Goal: Communication & Community: Answer question/provide support

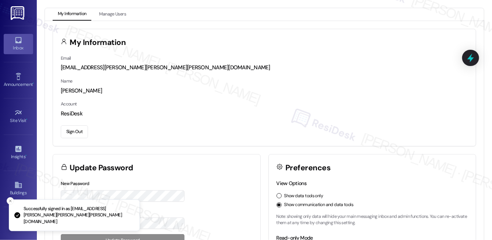
click at [14, 44] on div "Inbox" at bounding box center [18, 47] width 37 height 7
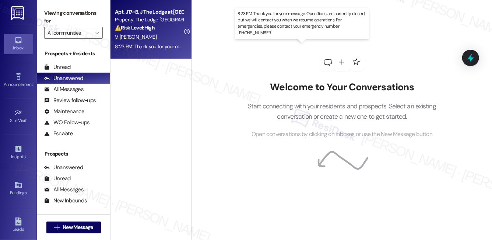
click at [153, 44] on div "8:23 PM: Thank you for your message. Our offices are currently closed, but we w…" at bounding box center [330, 46] width 431 height 7
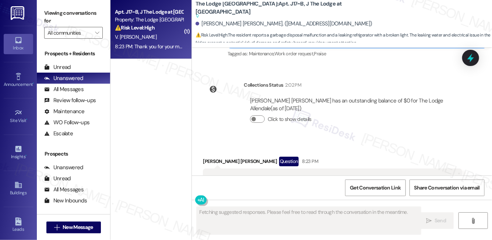
scroll to position [5351, 0]
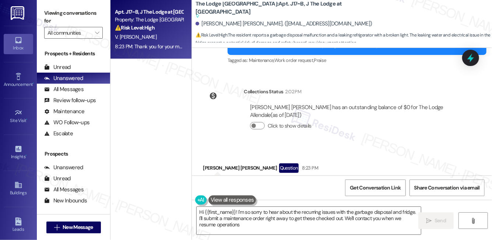
type textarea "Hi {{first_name}}! I'm so sorry to hear about the recurring issues with the gar…"
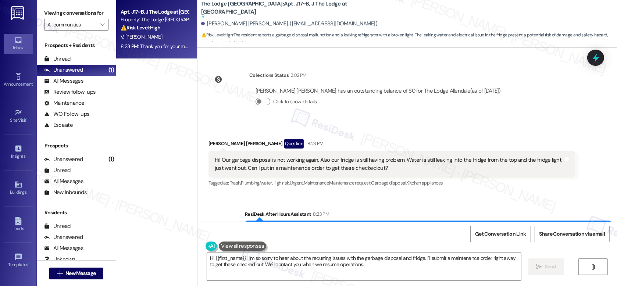
scroll to position [5201, 0]
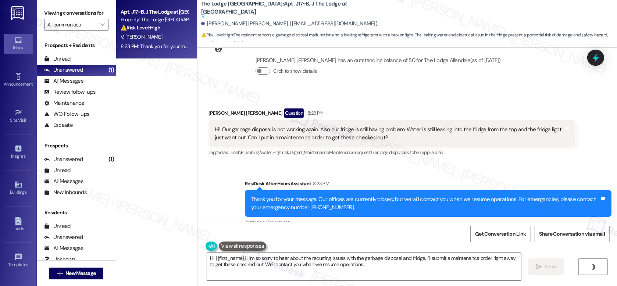
click at [403, 239] on textarea "Hi {{first_name}}! I'm so sorry to hear about the recurring issues with the gar…" at bounding box center [364, 267] width 314 height 28
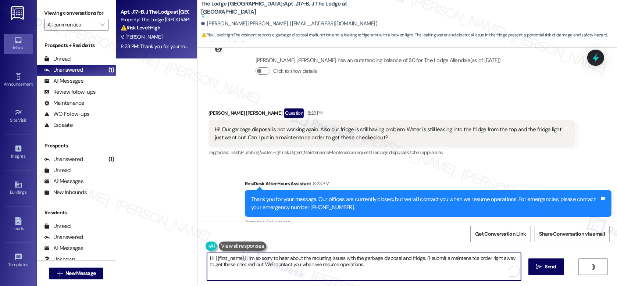
click at [403, 239] on textarea "Hi {{first_name}}! I'm so sorry to hear about the recurring issues with the gar…" at bounding box center [364, 267] width 314 height 28
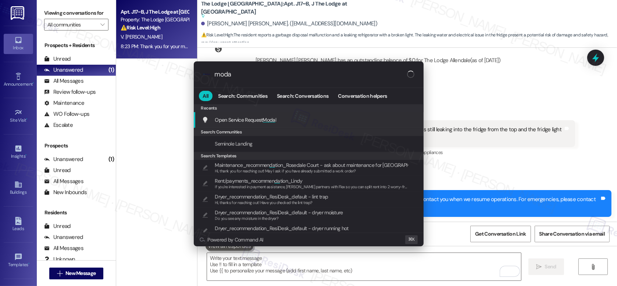
type input "modal"
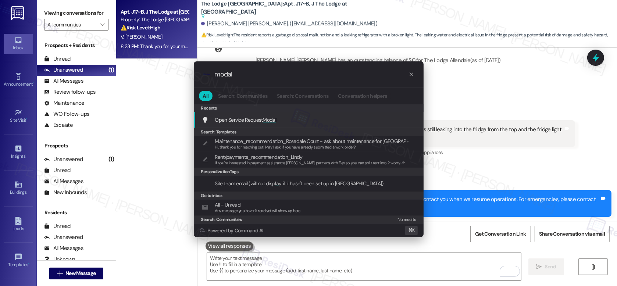
click at [263, 120] on span "Open Service Request Modal" at bounding box center [245, 120] width 61 height 7
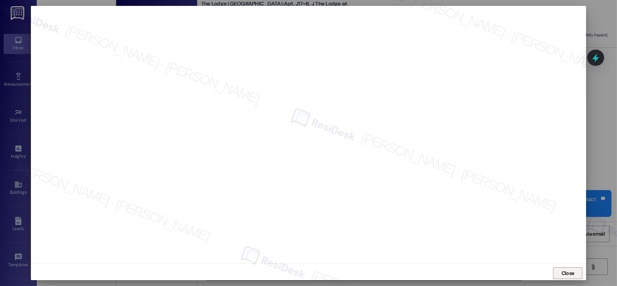
click at [491, 239] on span "Close" at bounding box center [568, 274] width 13 height 8
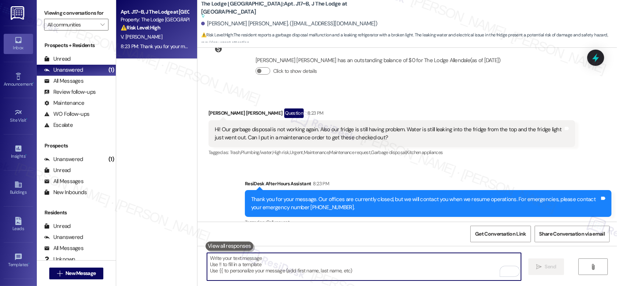
scroll to position [5204, 0]
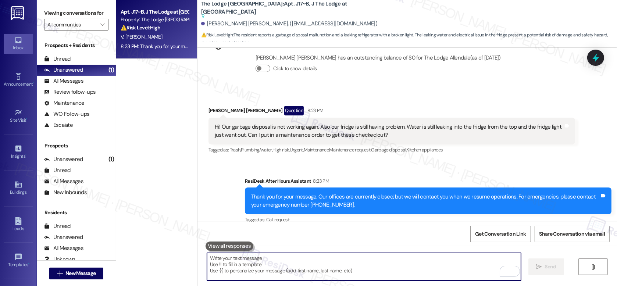
click at [339, 100] on div "Received via SMS Victoria Vander Veen Question 8:23 PM Hi! Our garbage disposal…" at bounding box center [392, 130] width 378 height 60
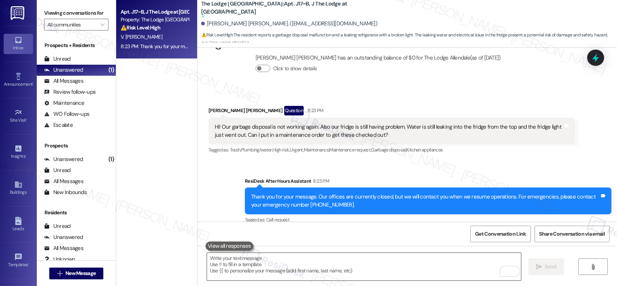
click at [286, 239] on textarea "To enrich screen reader interactions, please activate Accessibility in Grammarl…" at bounding box center [364, 267] width 314 height 28
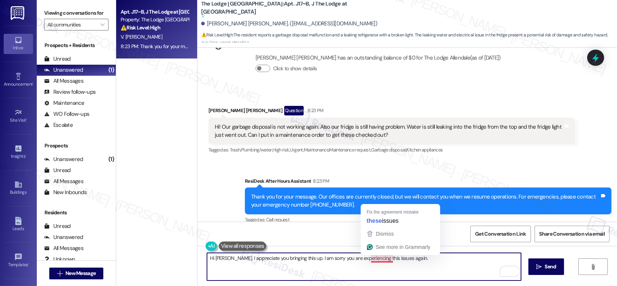
click at [382, 239] on textarea "Hi Victoria, I appreciate you bringing this up. I am sorry you are experiencing…" at bounding box center [364, 267] width 314 height 28
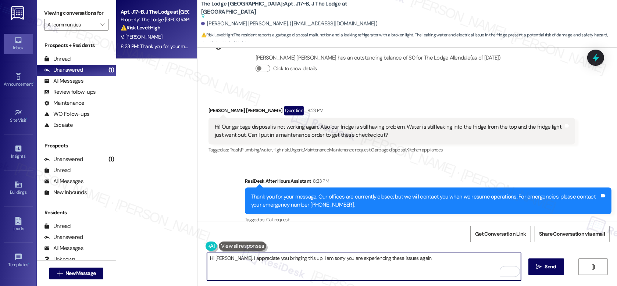
click at [420, 239] on textarea "Hi Victoria, I appreciate you bringing this up. I am sorry you are experiencing…" at bounding box center [364, 267] width 314 height 28
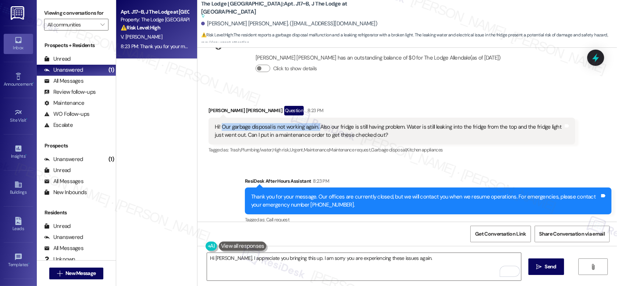
drag, startPoint x: 217, startPoint y: 117, endPoint x: 314, endPoint y: 118, distance: 97.2
click at [314, 123] on div "Hi! Our garbage disposal is not working again. Also our fridge is still having …" at bounding box center [389, 131] width 349 height 16
copy div "Our garbage disposal is not working again."
click at [350, 123] on div "Hi! Our garbage disposal is not working again. Also our fridge is still having …" at bounding box center [389, 131] width 349 height 16
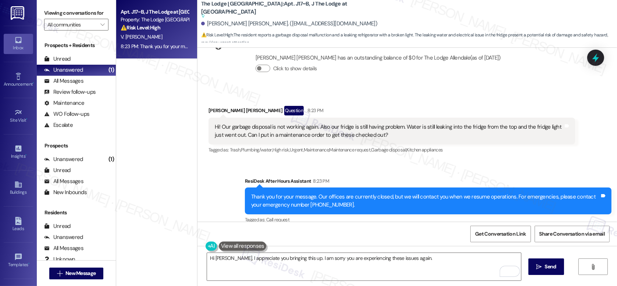
click at [350, 123] on div "Hi! Our garbage disposal is not working again. Also our fridge is still having …" at bounding box center [389, 131] width 349 height 16
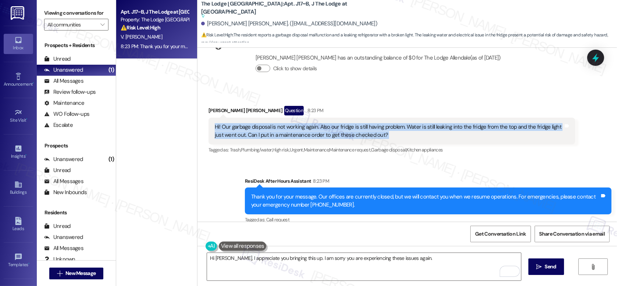
click at [364, 127] on div "Hi! Our garbage disposal is not working again. Also our fridge is still having …" at bounding box center [389, 131] width 349 height 16
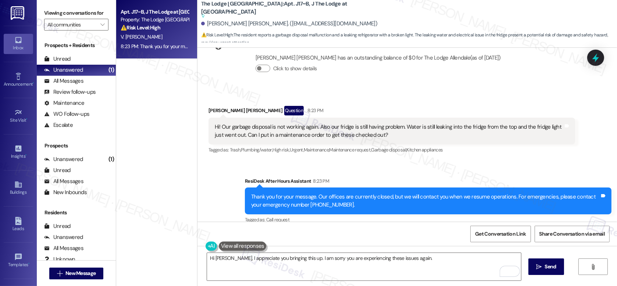
click at [369, 123] on div "Hi! Our garbage disposal is not working again. Also our fridge is still having …" at bounding box center [389, 131] width 349 height 16
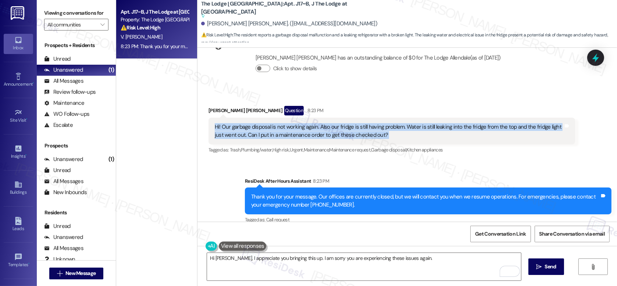
click at [415, 123] on div "Hi! Our garbage disposal is not working again. Also our fridge is still having …" at bounding box center [389, 131] width 349 height 16
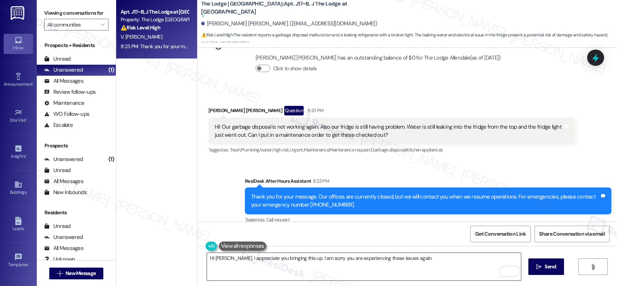
click at [420, 239] on textarea "Hi Victoria, I appreciate you bringing this up. I am sorry you are experiencing…" at bounding box center [364, 267] width 314 height 28
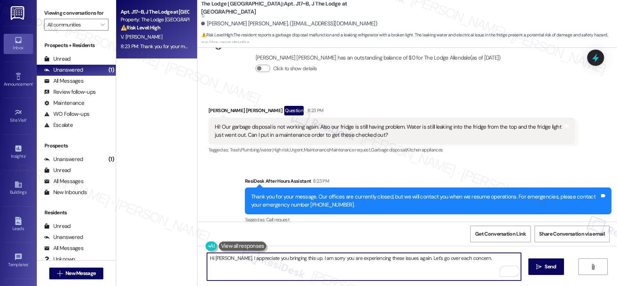
paste textarea "Can you share a bit more about what’s happening with the garbage disposal? For …"
type textarea "Hi Victoria, I appreciate you bringing this up. I am sorry you are experiencing…"
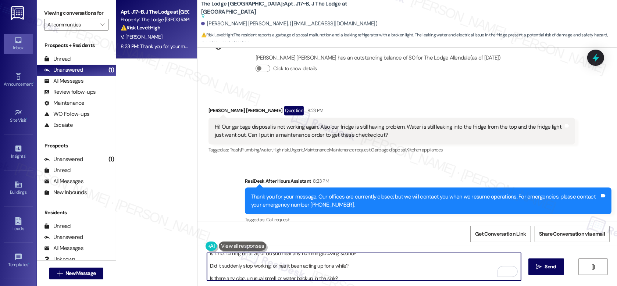
scroll to position [0, 0]
click at [254, 239] on textarea "Hi Victoria, I appreciate you bringing this up. I am sorry you are experiencing…" at bounding box center [364, 267] width 314 height 28
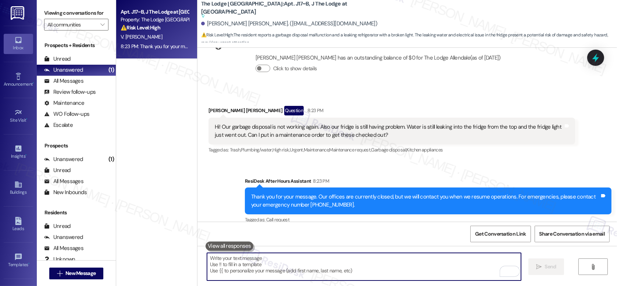
click at [241, 239] on textarea "To enrich screen reader interactions, please activate Accessibility in Grammarl…" at bounding box center [364, 267] width 314 height 28
paste textarea "Hi Victoria, thank you for bringing this up. I’m sorry to hear you’re experienc…"
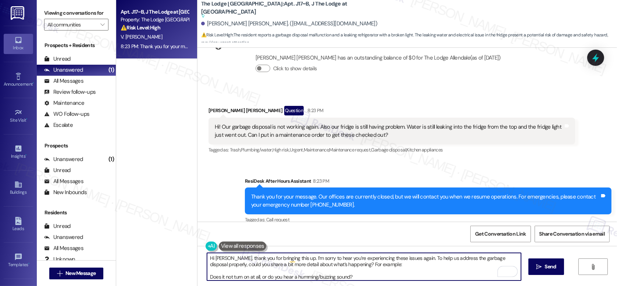
click at [207, 239] on textarea "Hi Victoria, thank you for bringing this up. I’m sorry to hear you’re experienc…" at bounding box center [364, 267] width 314 height 28
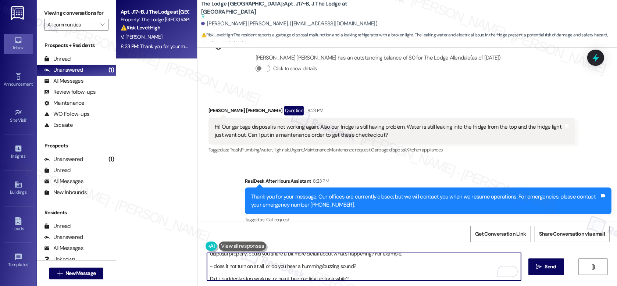
scroll to position [13, 0]
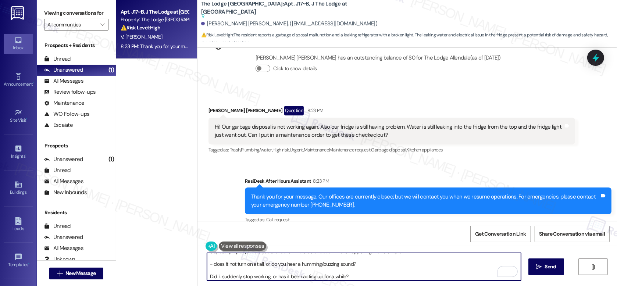
click at [208, 239] on textarea "Hi Victoria, thank you for bringing this up. I’m sorry to hear you’re experienc…" at bounding box center [364, 267] width 314 height 28
click at [207, 239] on textarea "Hi Victoria, thank you for bringing this up. I’m sorry to hear you’re experienc…" at bounding box center [364, 267] width 314 height 28
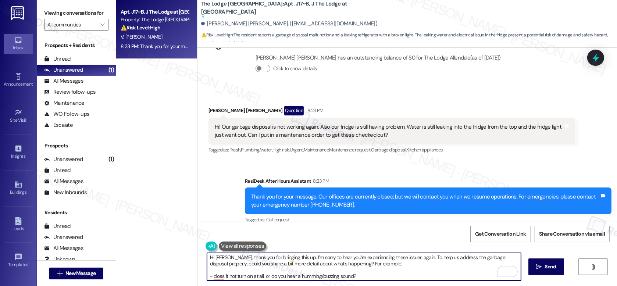
scroll to position [0, 0]
drag, startPoint x: 382, startPoint y: 265, endPoint x: 351, endPoint y: 267, distance: 30.6
click at [351, 239] on textarea "Hi Victoria, thank you for bringing this up. I’m sorry to hear you’re experienc…" at bounding box center [364, 267] width 314 height 28
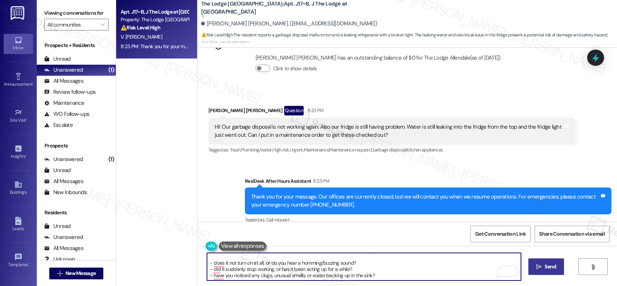
type textarea "Hi Victoria, thank you for bringing this up. I’m sorry to hear you’re experienc…"
click at [491, 239] on button " Send" at bounding box center [547, 267] width 36 height 17
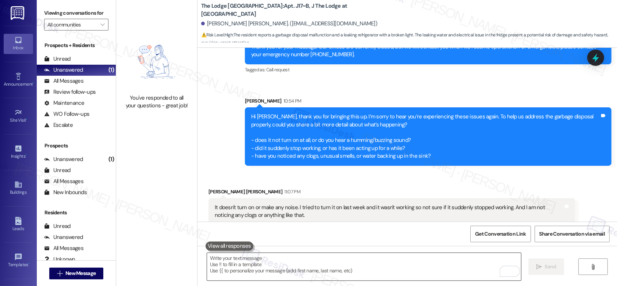
click at [291, 239] on textarea "To enrich screen reader interactions, please activate Accessibility in Grammarl…" at bounding box center [364, 267] width 314 height 28
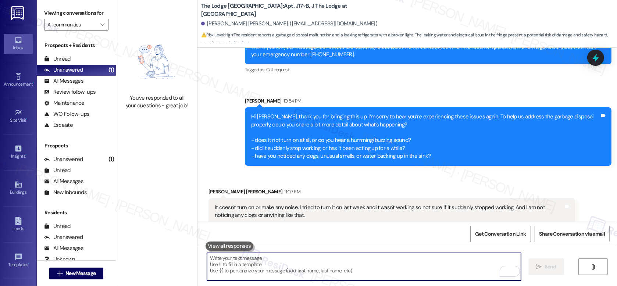
click at [280, 239] on textarea "To enrich screen reader interactions, please activate Accessibility in Grammarl…" at bounding box center [364, 267] width 314 height 28
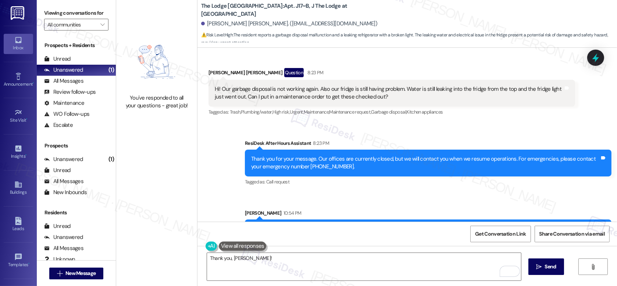
scroll to position [5216, 0]
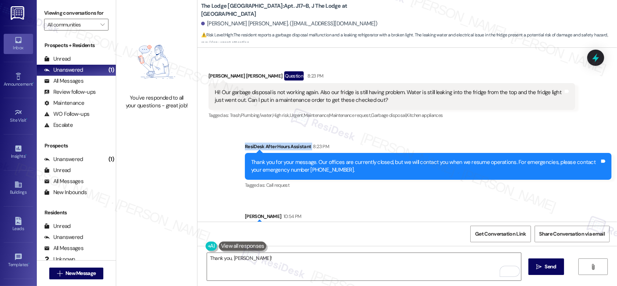
drag, startPoint x: 241, startPoint y: 138, endPoint x: 295, endPoint y: 147, distance: 54.5
click at [305, 143] on div "ResiDesk After Hours Assistant 8:23 PM" at bounding box center [428, 148] width 367 height 10
copy div "ResiDesk After Hours Assistant"
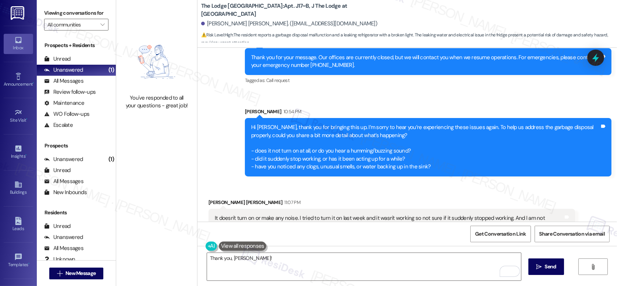
scroll to position [5332, 0]
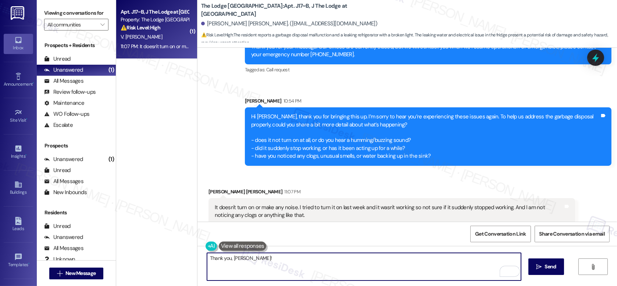
click at [267, 239] on textarea "Thank you, Victoria!" at bounding box center [364, 267] width 314 height 28
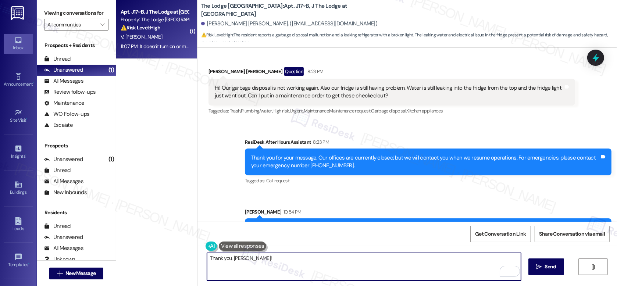
scroll to position [5219, 0]
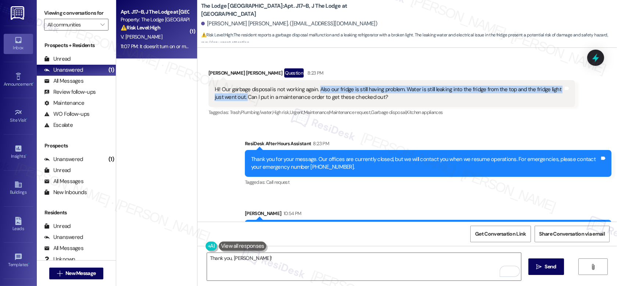
drag, startPoint x: 314, startPoint y: 79, endPoint x: 233, endPoint y: 89, distance: 82.2
click at [233, 89] on div "Hi! Our garbage disposal is not working again. Also our fridge is still having …" at bounding box center [389, 94] width 349 height 16
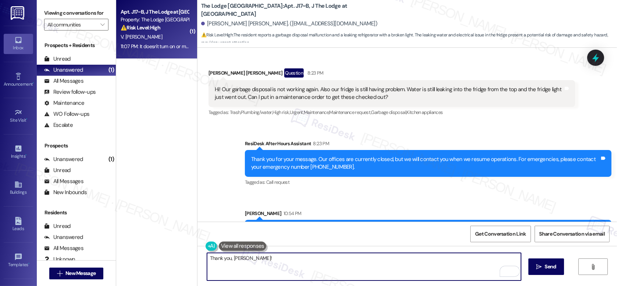
click at [258, 239] on textarea "Thank you, Victoria!" at bounding box center [364, 267] width 314 height 28
type textarea "Thank you, Victoria! And about the fridge, was it fixed after the visit of main…"
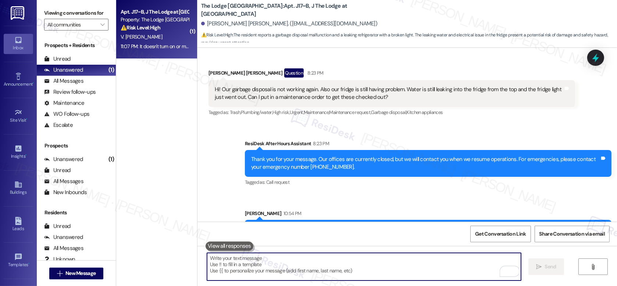
click at [220, 239] on textarea "To enrich screen reader interactions, please activate Accessibility in Grammarl…" at bounding box center [364, 267] width 314 height 28
paste textarea "Thank you, Victoria! Regarding the fridge, was it fully fixed after the mainten…"
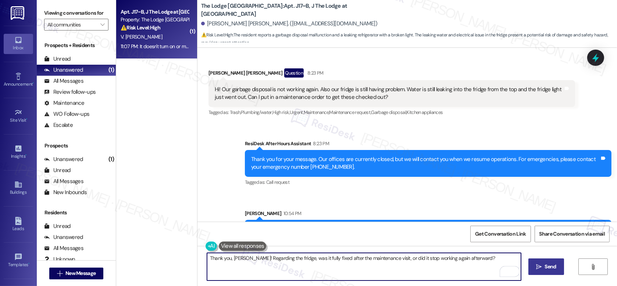
type textarea "Thank you, Victoria! Regarding the fridge, was it fully fixed after the mainten…"
click at [491, 239] on span "Send" at bounding box center [550, 267] width 14 height 8
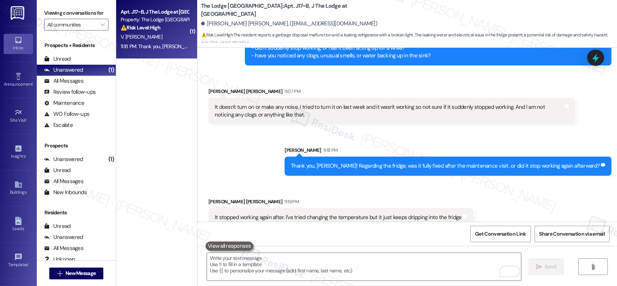
scroll to position [5434, 0]
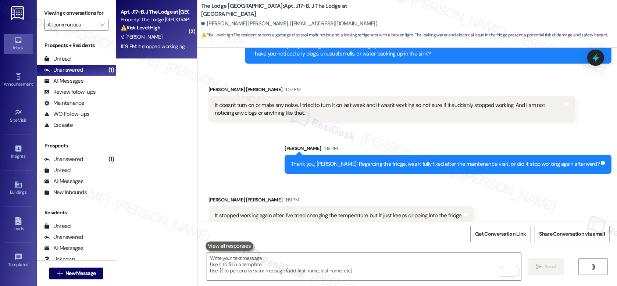
click at [264, 239] on textarea "To enrich screen reader interactions, please activate Accessibility in Grammarl…" at bounding box center [364, 267] width 314 height 28
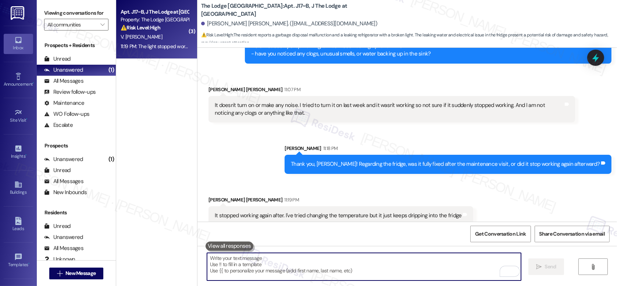
click at [286, 239] on textarea "To enrich screen reader interactions, please activate Accessibility in Grammarl…" at bounding box center [364, 267] width 314 height 28
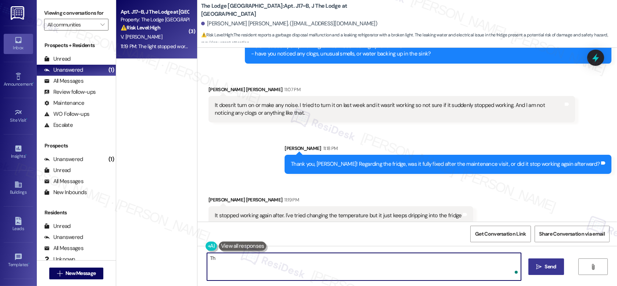
type textarea "T"
type textarea "Alright. Thank you, Victoria. Let me set up a new work order for each. Do we st…"
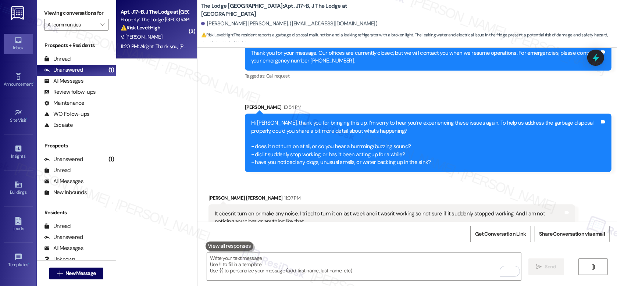
scroll to position [5194, 0]
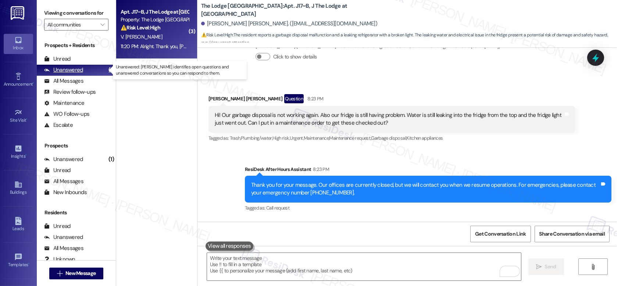
click at [76, 67] on div "Unanswered" at bounding box center [63, 70] width 39 height 8
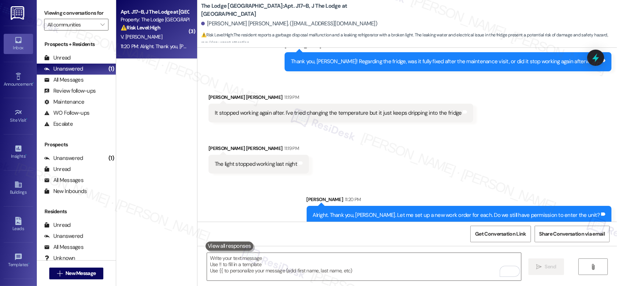
scroll to position [5535, 0]
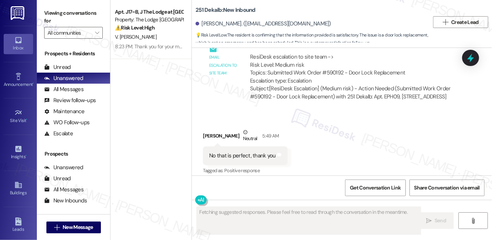
scroll to position [1316, 0]
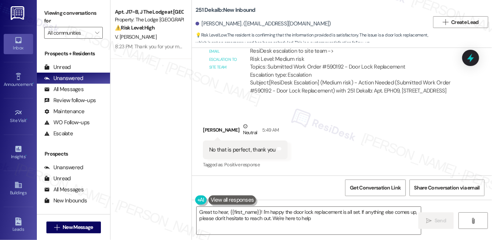
type textarea "Great to hear, {{first_name}}! I'm happy the door lock replacement is all set. …"
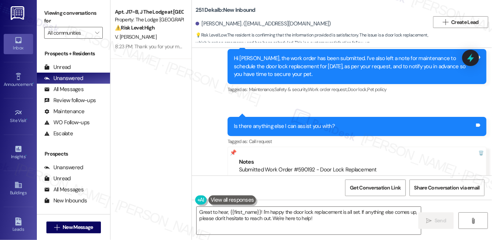
scroll to position [1093, 0]
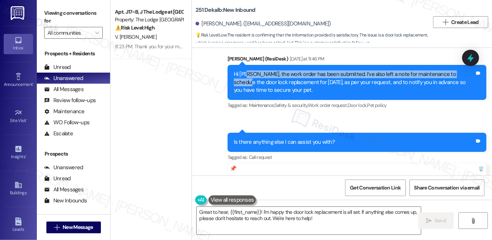
drag, startPoint x: 247, startPoint y: 75, endPoint x: 459, endPoint y: 78, distance: 212.0
click at [464, 78] on div "Hi [PERSON_NAME], the work order has been submitted. I’ve also left a note for …" at bounding box center [354, 82] width 241 height 24
drag, startPoint x: 239, startPoint y: 83, endPoint x: 392, endPoint y: 86, distance: 152.7
click at [392, 86] on div "Hi [PERSON_NAME], the work order has been submitted. I’ve also left a note for …" at bounding box center [354, 82] width 241 height 24
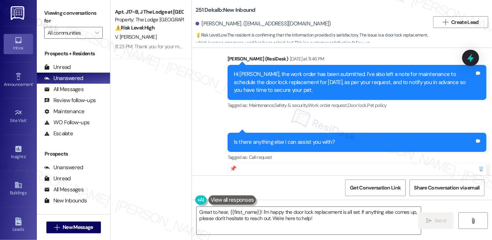
drag, startPoint x: 236, startPoint y: 89, endPoint x: 297, endPoint y: 90, distance: 61.5
click at [297, 90] on div "Hi [PERSON_NAME], the work order has been submitted. I’ve also left a note for …" at bounding box center [354, 82] width 241 height 24
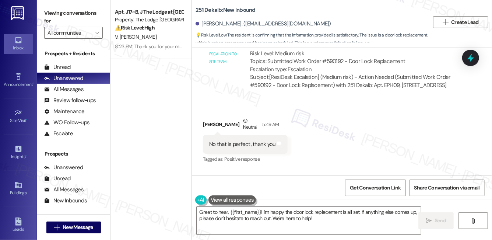
scroll to position [1378, 0]
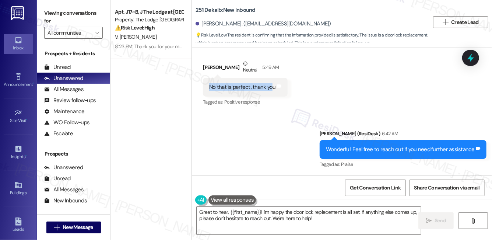
drag, startPoint x: 208, startPoint y: 86, endPoint x: 269, endPoint y: 87, distance: 60.7
click at [269, 87] on div "No that is perfect, thank you" at bounding box center [242, 87] width 68 height 8
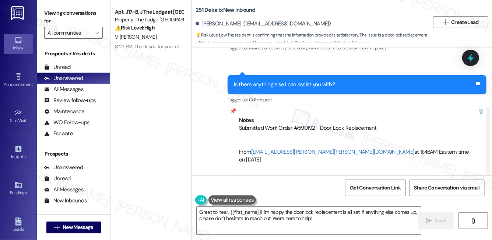
scroll to position [1148, 0]
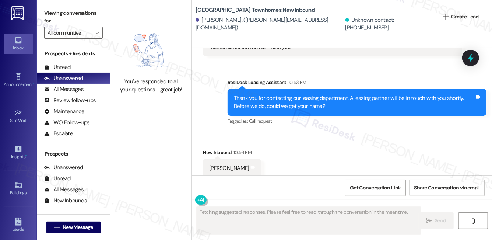
scroll to position [59, 0]
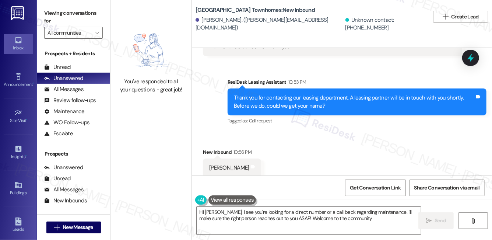
type textarea "Hi Kayla, I see you're looking for a direct number or a call back regarding mai…"
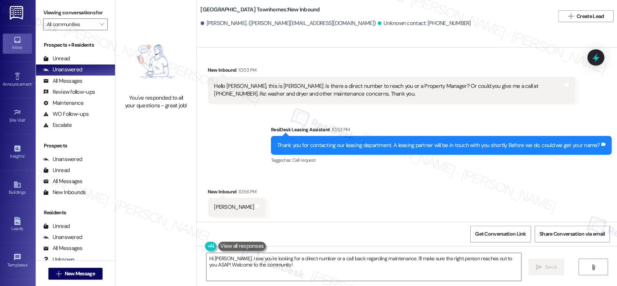
scroll to position [0, 0]
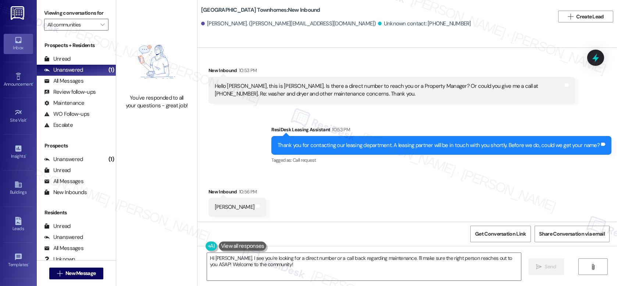
click at [481, 155] on div "Tagged as: Call request Click to highlight conversations about Call request" at bounding box center [442, 160] width 340 height 11
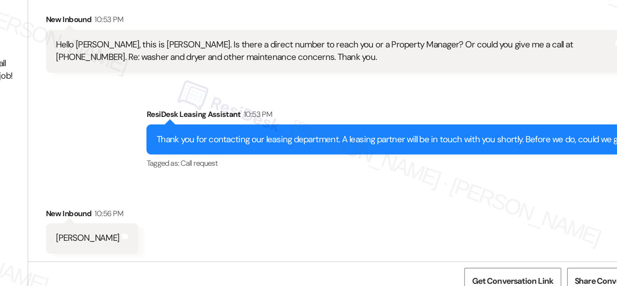
scroll to position [4, 0]
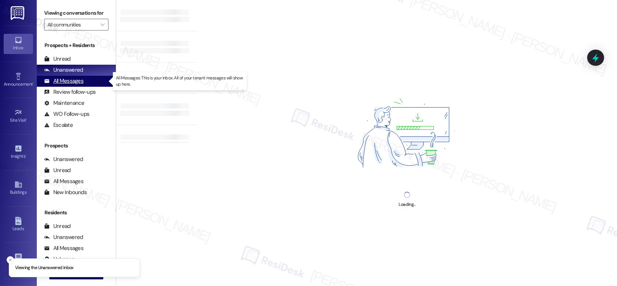
click at [72, 82] on div "All Messages" at bounding box center [63, 81] width 39 height 8
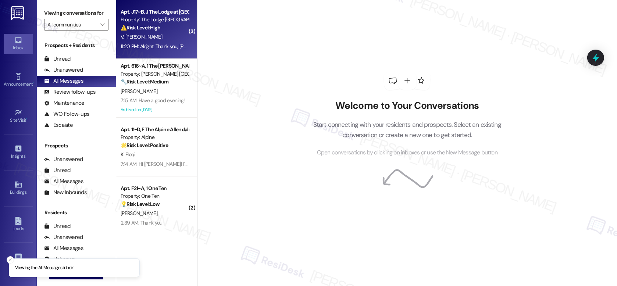
click at [162, 32] on div "V. [PERSON_NAME]" at bounding box center [155, 36] width 70 height 9
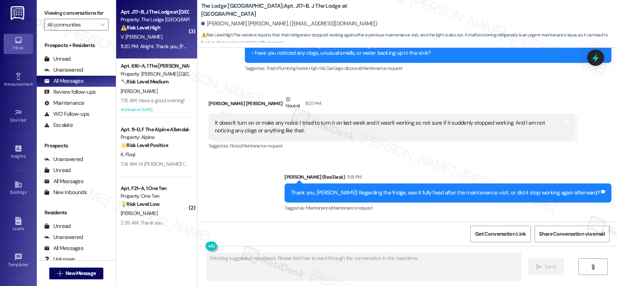
scroll to position [5545, 0]
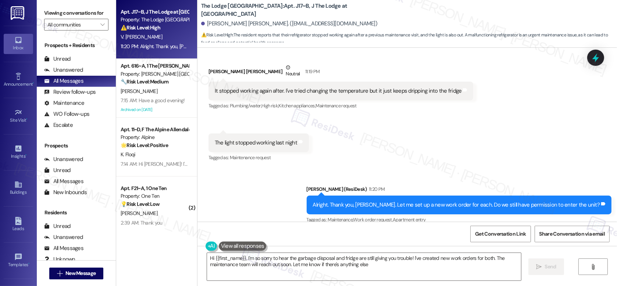
type textarea "Hi {{first_name}}, I'm so sorry to hear the garbage disposal and fridge are sti…"
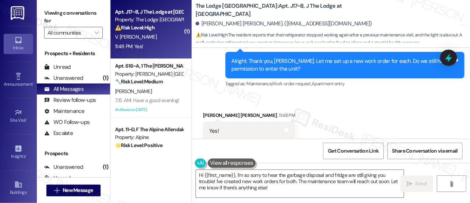
scroll to position [5, 0]
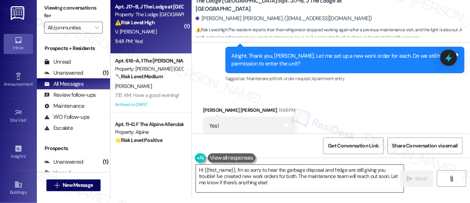
click at [238, 179] on textarea "Hi {{first_name}}, I'm so sorry to hear the garbage disposal and fridge are sti…" at bounding box center [300, 179] width 208 height 28
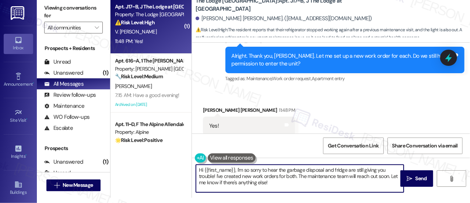
click at [238, 179] on textarea "Hi {{first_name}}, I'm so sorry to hear the garbage disposal and fridge are sti…" at bounding box center [300, 179] width 208 height 28
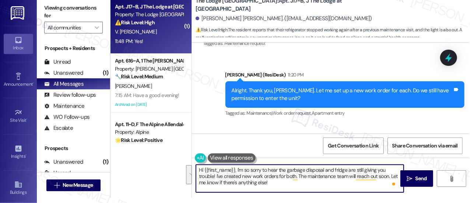
scroll to position [6105, 0]
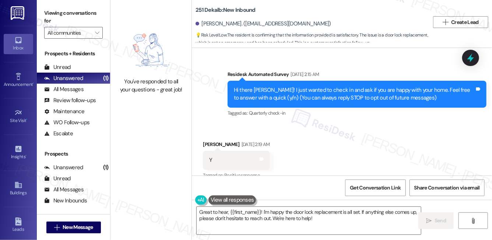
scroll to position [1148, 0]
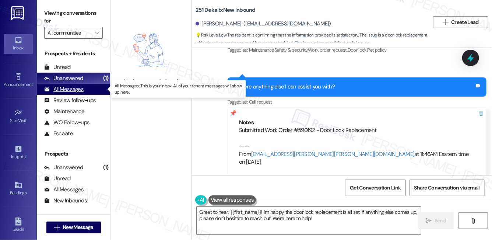
click at [65, 91] on div "All Messages" at bounding box center [63, 89] width 39 height 8
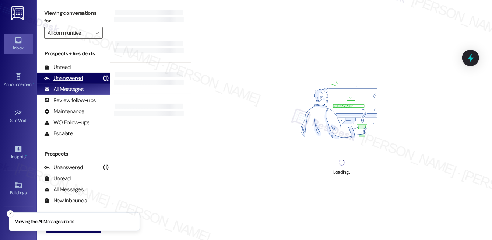
click at [69, 76] on div "Unanswered" at bounding box center [63, 78] width 39 height 8
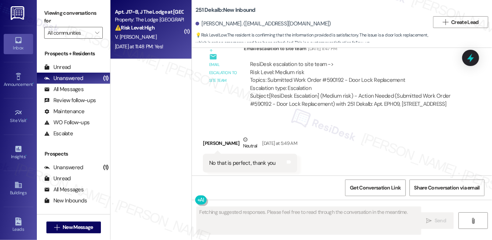
scroll to position [1316, 0]
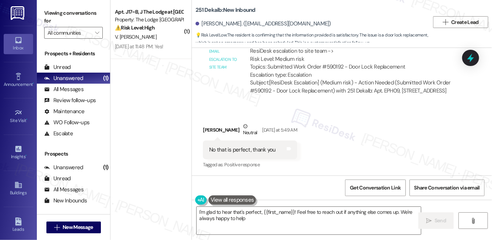
type textarea "I'm glad to hear that's perfect, {{first_name}}! Feel free to reach out if anyt…"
click at [277, 219] on textarea "I'm glad to hear that's perfect, {{first_name}}! Feel free to reach out if anyt…" at bounding box center [308, 220] width 224 height 28
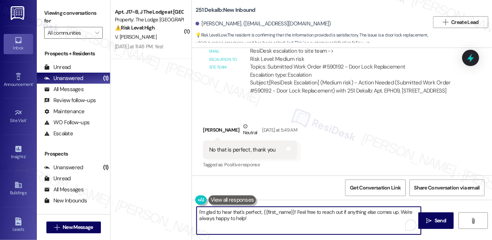
click at [277, 219] on textarea "I'm glad to hear that's perfect, {{first_name}}! Feel free to reach out if anyt…" at bounding box center [308, 220] width 224 height 28
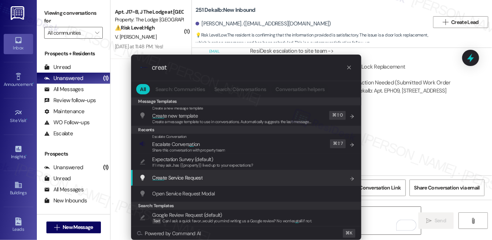
type input "creat"
click at [188, 176] on span "Creat e Service Request" at bounding box center [177, 177] width 50 height 7
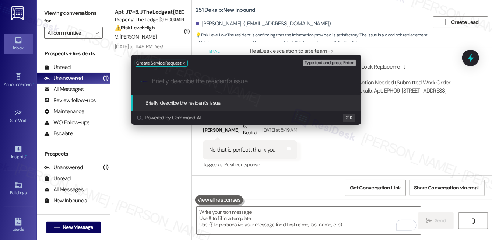
drag, startPoint x: 198, startPoint y: 98, endPoint x: 165, endPoint y: -4, distance: 107.3
click at [165, 0] on html "Inbox Go to Inbox Announcement • Send A Text Announcement Site Visit • Go to Si…" at bounding box center [246, 120] width 492 height 240
